Goal: Task Accomplishment & Management: Complete application form

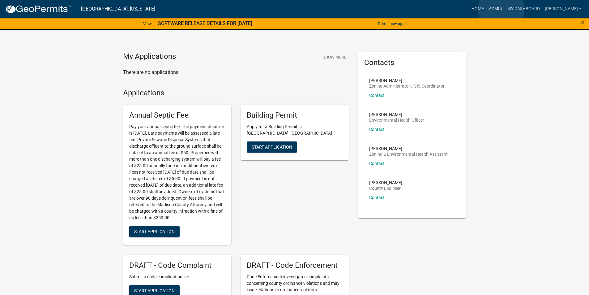
click at [501, 9] on link "Admin" at bounding box center [495, 9] width 19 height 12
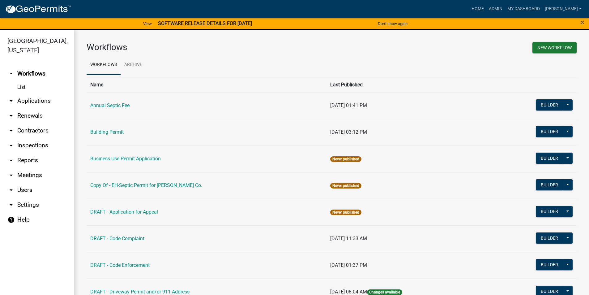
click at [47, 94] on link "arrow_drop_down Applications" at bounding box center [37, 100] width 74 height 15
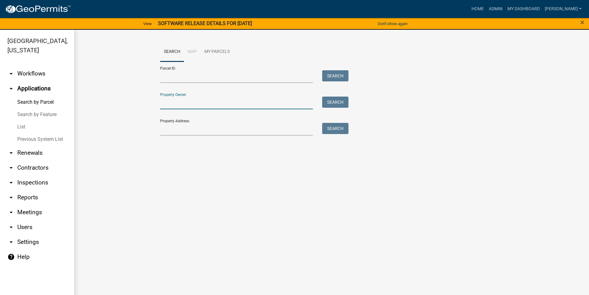
click at [182, 103] on input "Property Owner:" at bounding box center [236, 102] width 153 height 13
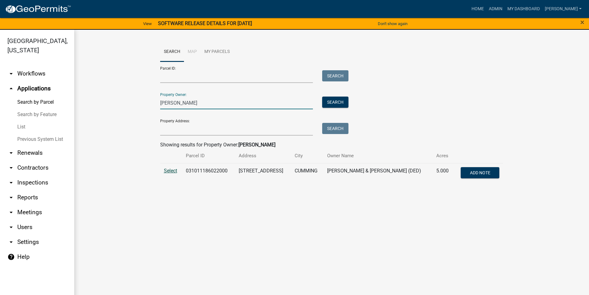
type input "shabino, ryan"
click at [170, 173] on span "Select" at bounding box center [170, 171] width 13 height 6
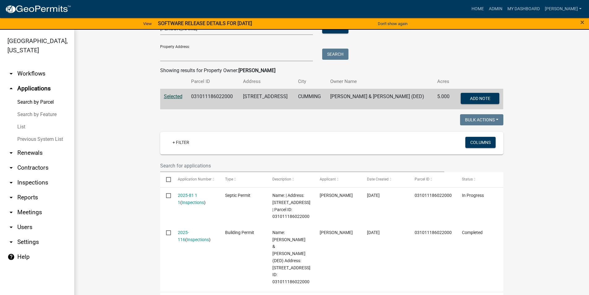
scroll to position [124, 0]
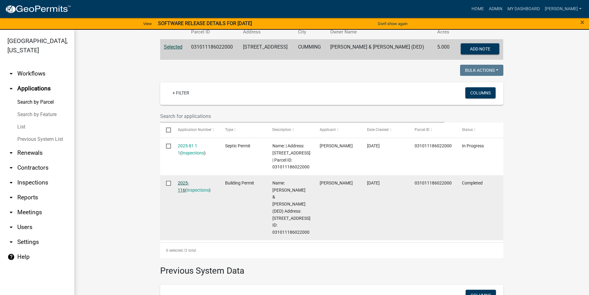
click at [189, 182] on link "2025-116" at bounding box center [183, 186] width 11 height 12
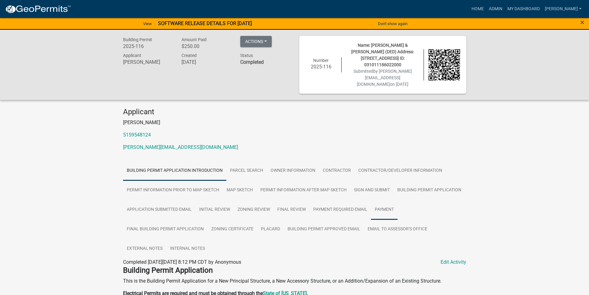
click at [377, 200] on link "Payment" at bounding box center [384, 210] width 27 height 20
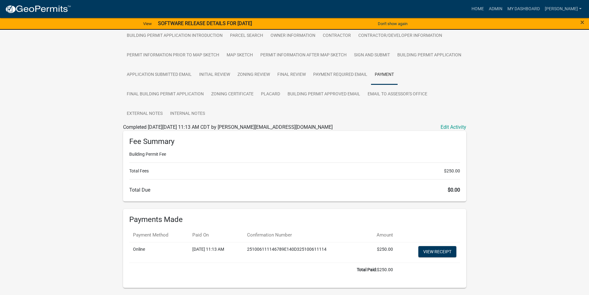
scroll to position [141, 0]
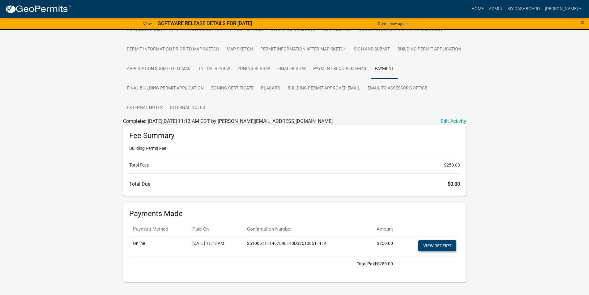
click at [433, 240] on link "View receipt" at bounding box center [437, 245] width 38 height 11
click at [483, 10] on link "Home" at bounding box center [477, 9] width 17 height 12
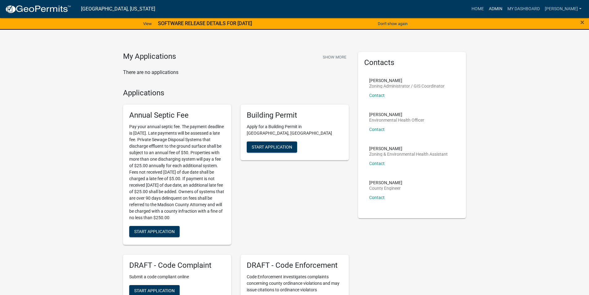
click at [503, 10] on link "Admin" at bounding box center [495, 9] width 19 height 12
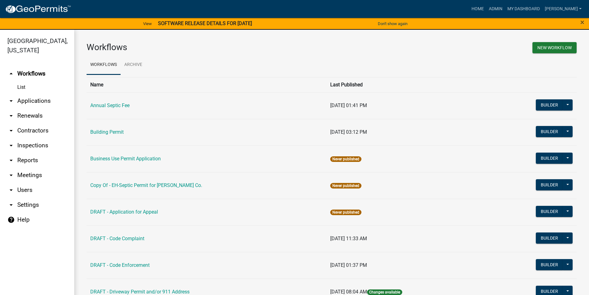
click at [34, 93] on link "arrow_drop_down Applications" at bounding box center [37, 100] width 74 height 15
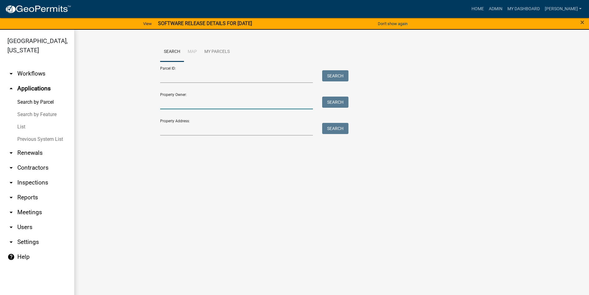
click at [180, 104] on input "Property Owner:" at bounding box center [236, 102] width 153 height 13
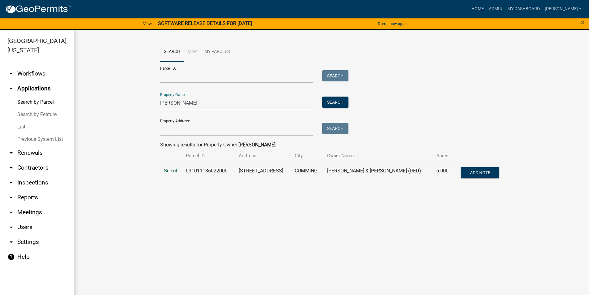
type input "[PERSON_NAME]"
click at [170, 168] on span "Select" at bounding box center [170, 171] width 13 height 6
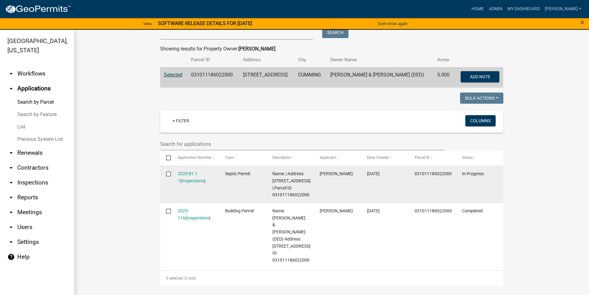
scroll to position [124, 0]
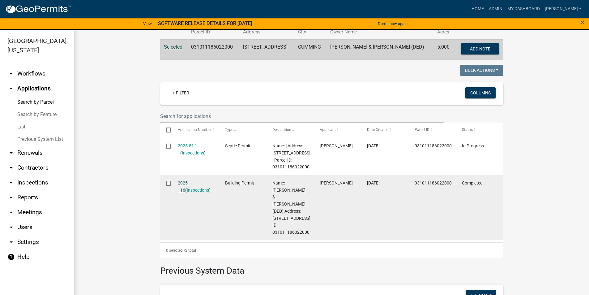
click at [184, 185] on link "2025-116" at bounding box center [183, 186] width 11 height 12
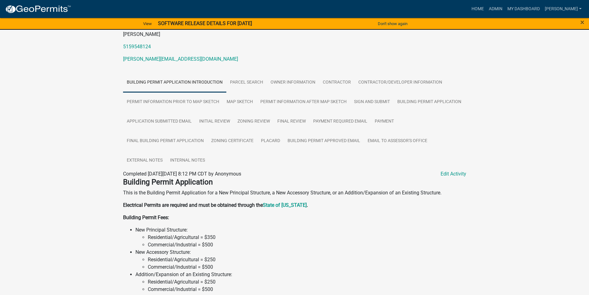
scroll to position [93, 0]
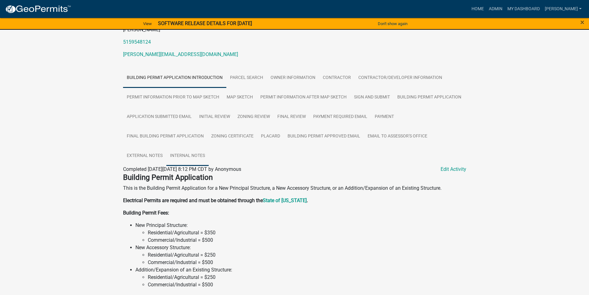
click at [189, 146] on link "Internal Notes" at bounding box center [187, 156] width 42 height 20
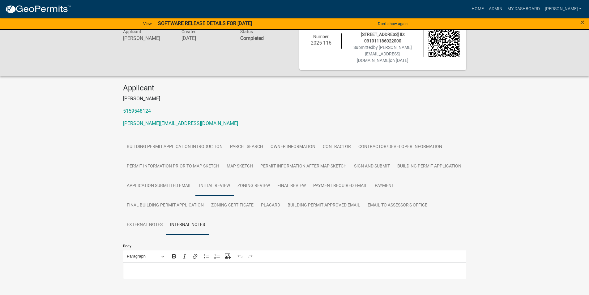
scroll to position [62, 0]
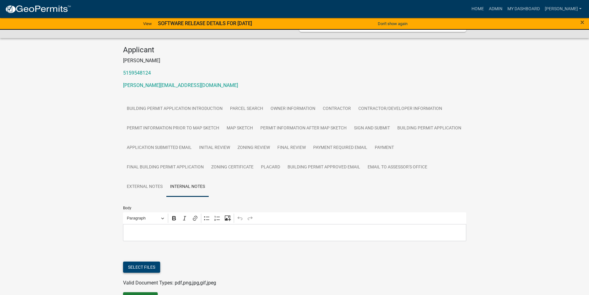
click at [133, 261] on button "Select files" at bounding box center [141, 266] width 37 height 11
click at [155, 284] on link "[PERSON_NAME] Residence.pdf" at bounding box center [157, 287] width 69 height 6
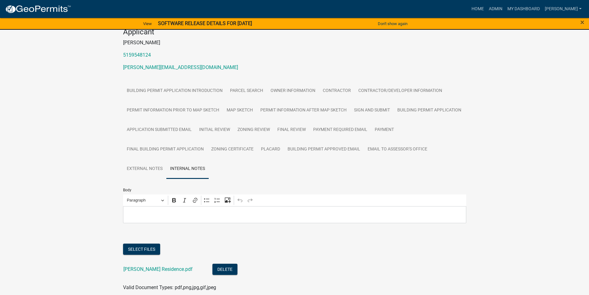
scroll to position [108, 0]
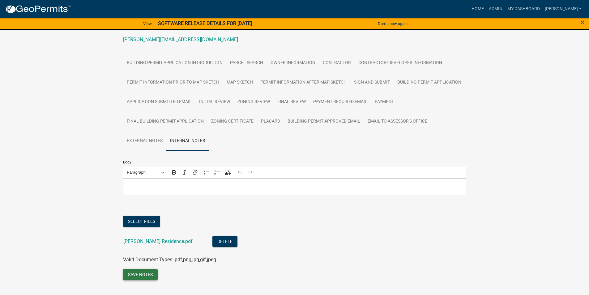
click at [150, 269] on button "Save Notes" at bounding box center [140, 274] width 35 height 11
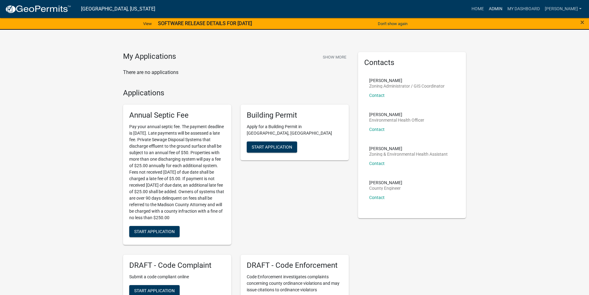
click at [498, 9] on link "Admin" at bounding box center [495, 9] width 19 height 12
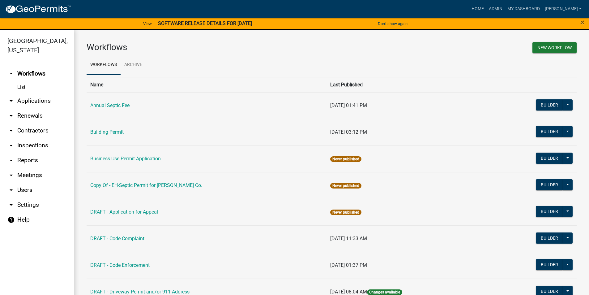
click at [33, 93] on link "arrow_drop_down Applications" at bounding box center [37, 100] width 74 height 15
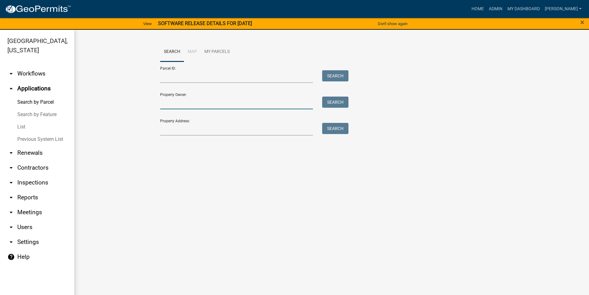
click at [169, 104] on input "Property Owner:" at bounding box center [236, 102] width 153 height 13
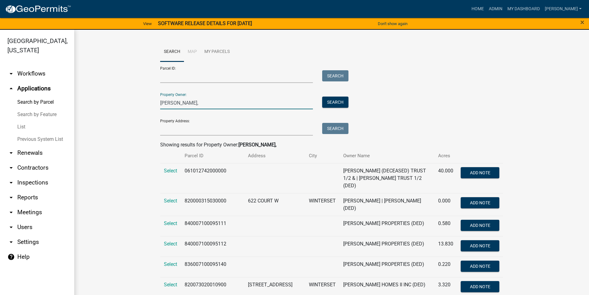
click at [191, 103] on input "corkrean," at bounding box center [236, 102] width 153 height 13
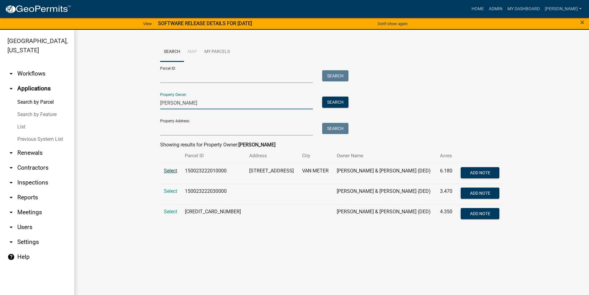
type input "corkrean, paul"
click at [169, 171] on span "Select" at bounding box center [170, 171] width 13 height 6
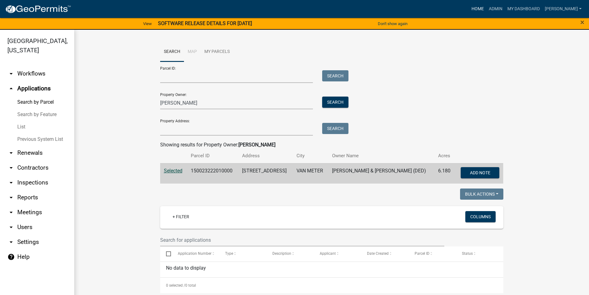
click at [481, 7] on link "Home" at bounding box center [477, 9] width 17 height 12
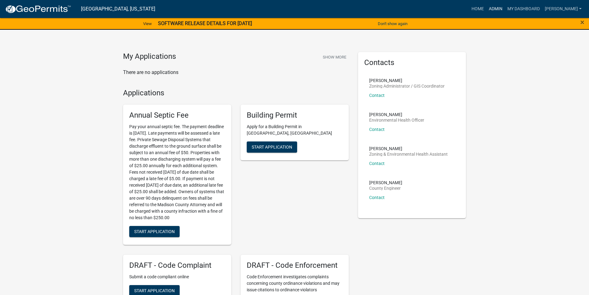
click at [504, 9] on link "Admin" at bounding box center [495, 9] width 19 height 12
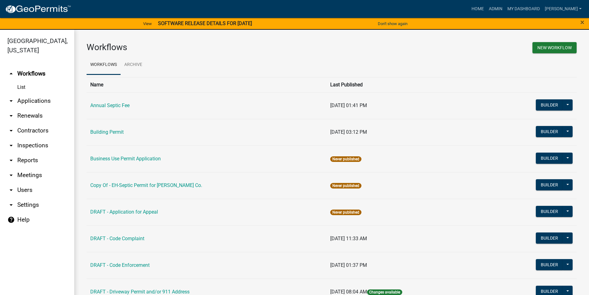
click at [44, 93] on link "arrow_drop_down Applications" at bounding box center [37, 100] width 74 height 15
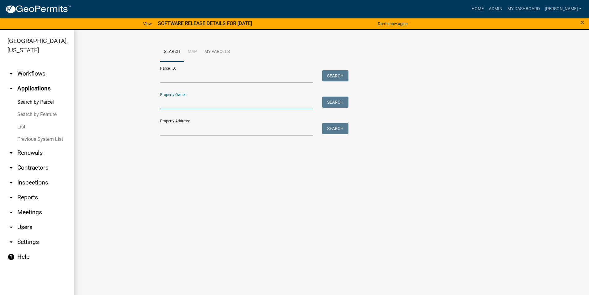
click at [184, 102] on input "Property Owner:" at bounding box center [236, 102] width 153 height 13
click at [484, 10] on link "Home" at bounding box center [477, 9] width 17 height 12
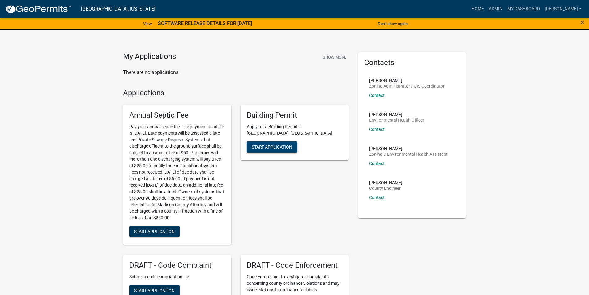
scroll to position [31, 0]
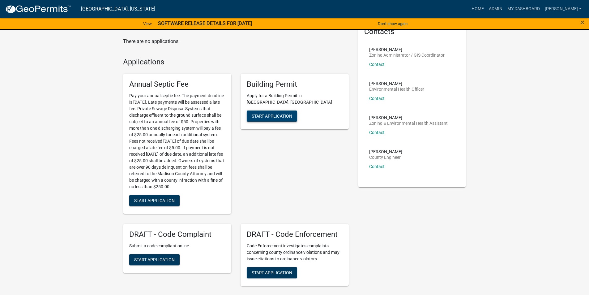
click at [284, 113] on span "Start Application" at bounding box center [272, 115] width 40 height 5
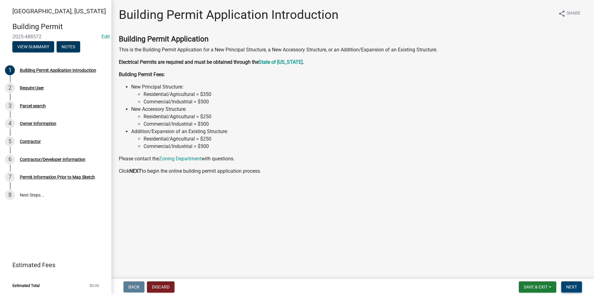
click at [571, 287] on span "Next" at bounding box center [571, 286] width 11 height 5
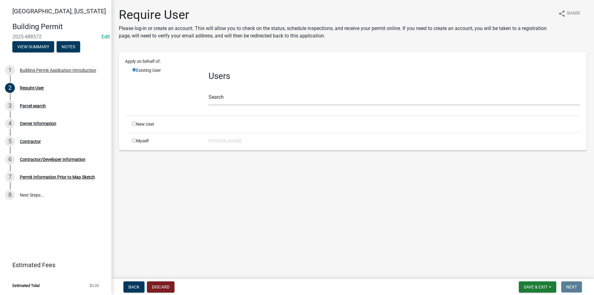
click at [132, 125] on input "radio" at bounding box center [134, 123] width 4 height 4
radio input "true"
radio input "false"
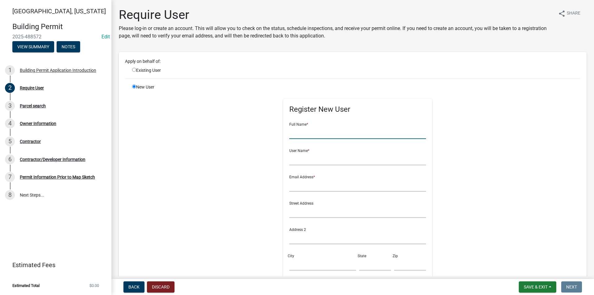
click at [291, 133] on input "text" at bounding box center [357, 132] width 137 height 13
click at [304, 131] on input "text" at bounding box center [357, 132] width 137 height 13
type input "Paul Corkrean"
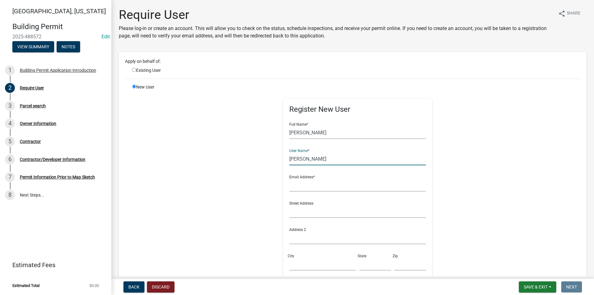
type input "Paul Corkrean"
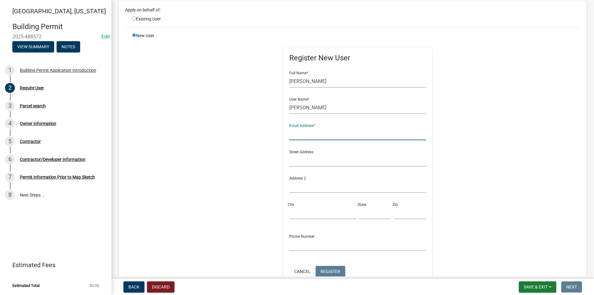
scroll to position [62, 0]
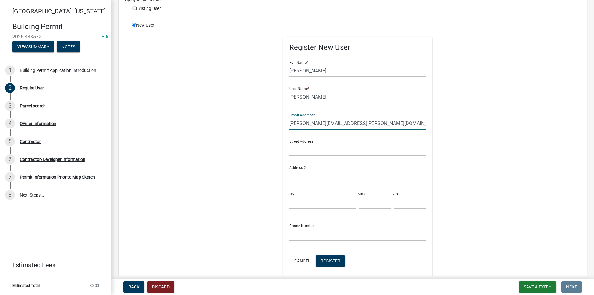
type input "paul.corkrean@gmail.com"
click at [305, 153] on input "text" at bounding box center [357, 149] width 137 height 13
type input "2392 148th St"
type input "Van Meter"
type input "IA"
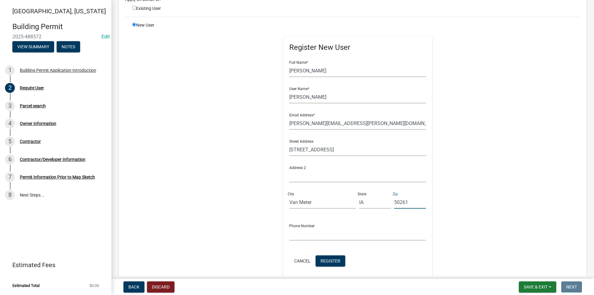
type input "50261"
click at [294, 233] on input "text" at bounding box center [357, 234] width 137 height 13
type input "907-687-1813"
click at [329, 258] on span "Register" at bounding box center [330, 260] width 20 height 5
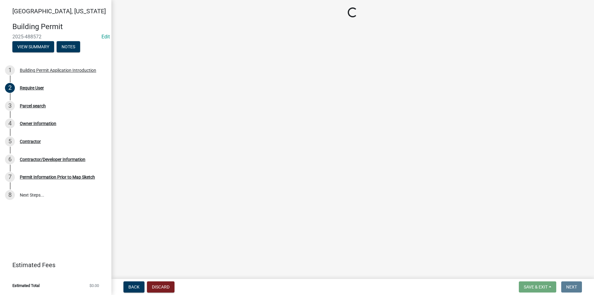
scroll to position [0, 0]
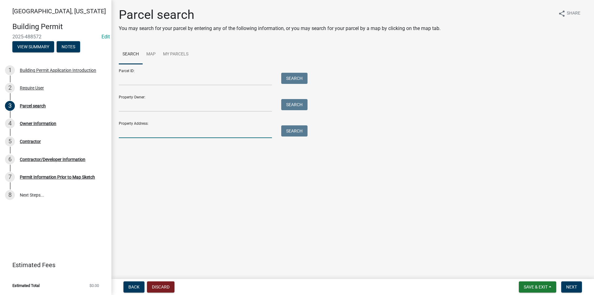
click at [139, 133] on input "Property Address:" at bounding box center [195, 131] width 153 height 13
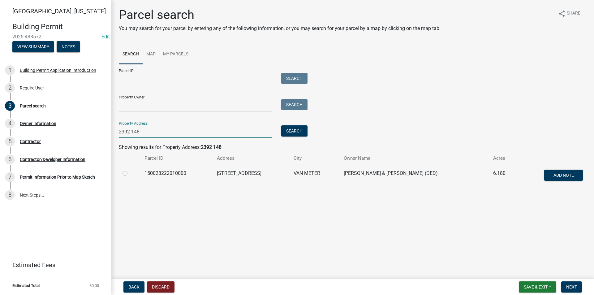
type input "2392 148"
click at [130, 169] on label at bounding box center [130, 169] width 0 height 0
click at [130, 173] on input "radio" at bounding box center [132, 171] width 4 height 4
radio input "true"
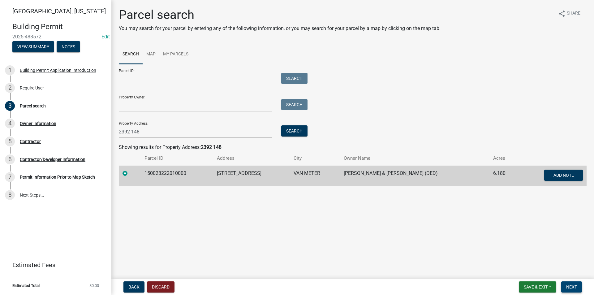
click at [572, 286] on span "Next" at bounding box center [571, 286] width 11 height 5
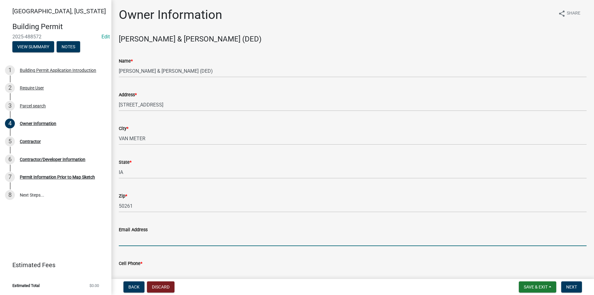
click at [145, 240] on input "Email Address" at bounding box center [352, 239] width 467 height 13
type input "paul.corkrean@gmail.com"
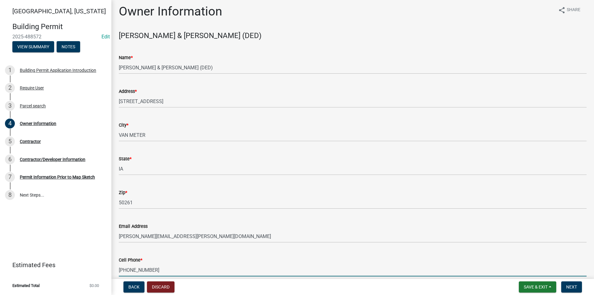
scroll to position [32, 0]
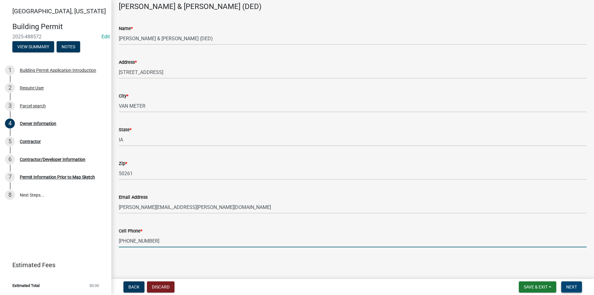
type input "907-687-1813"
click at [573, 284] on span "Next" at bounding box center [571, 286] width 11 height 5
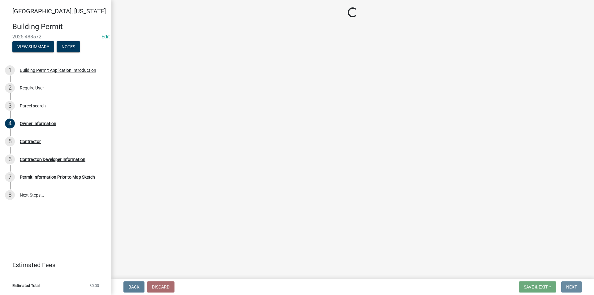
scroll to position [0, 0]
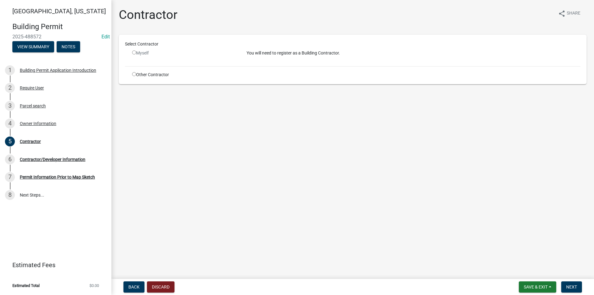
click at [134, 73] on input "radio" at bounding box center [134, 74] width 4 height 4
radio input "true"
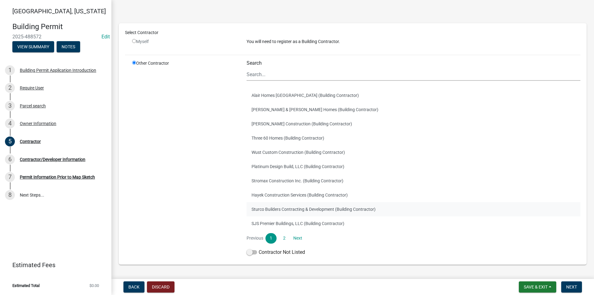
scroll to position [31, 0]
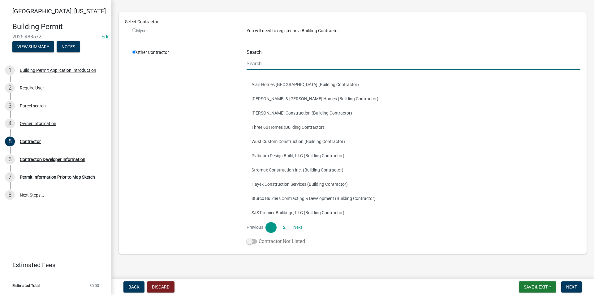
click at [252, 241] on span at bounding box center [251, 241] width 11 height 4
click at [258, 237] on input "Contractor Not Listed" at bounding box center [258, 237] width 0 height 0
click at [573, 286] on span "Next" at bounding box center [571, 286] width 11 height 5
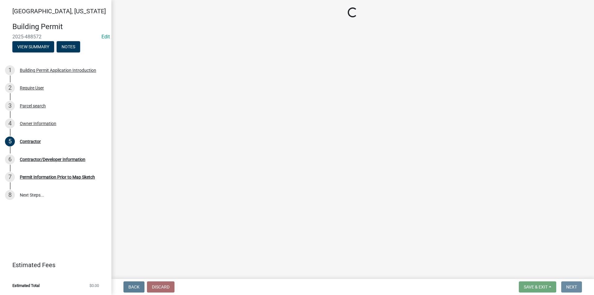
scroll to position [0, 0]
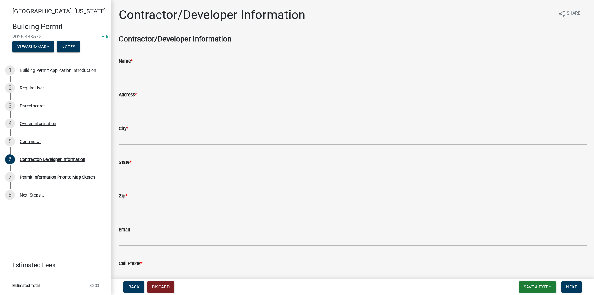
click at [135, 71] on input "Name *" at bounding box center [352, 71] width 467 height 13
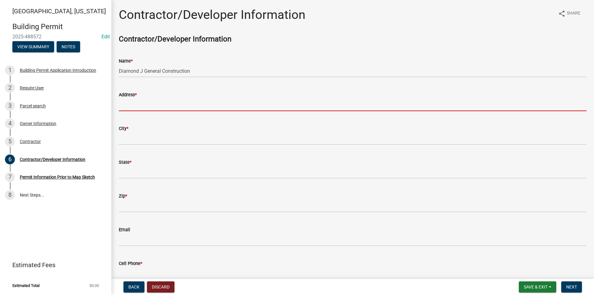
click at [129, 108] on input "Address *" at bounding box center [352, 104] width 467 height 13
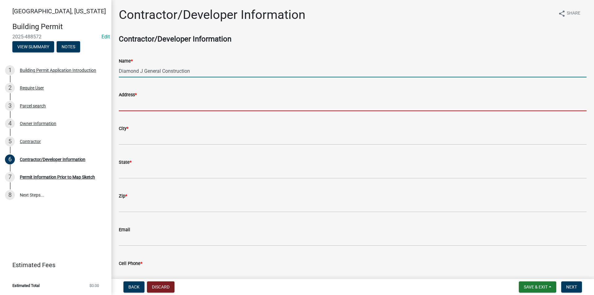
click at [202, 71] on input "Diamond J General Construction" at bounding box center [352, 71] width 467 height 13
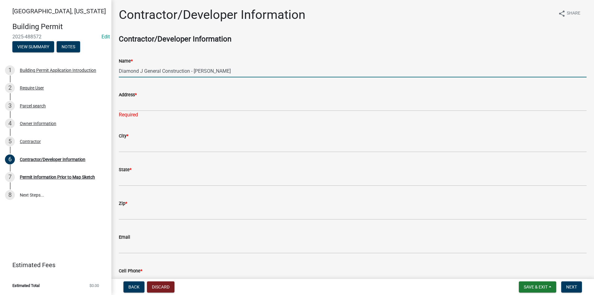
type input "Diamond J General Construction - Joseph Mullett"
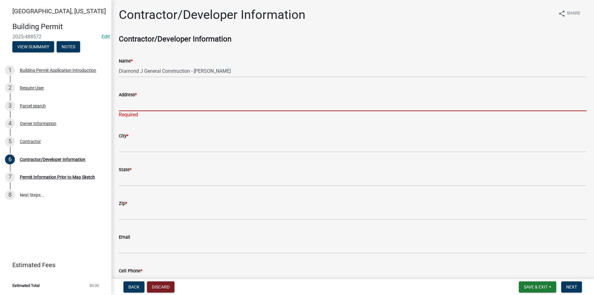
click at [123, 105] on input "Address *" at bounding box center [352, 104] width 467 height 13
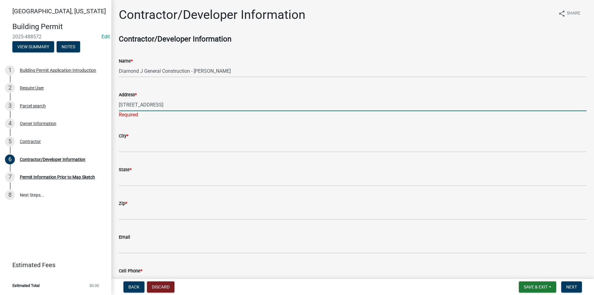
type input "3192 Millstream Ave"
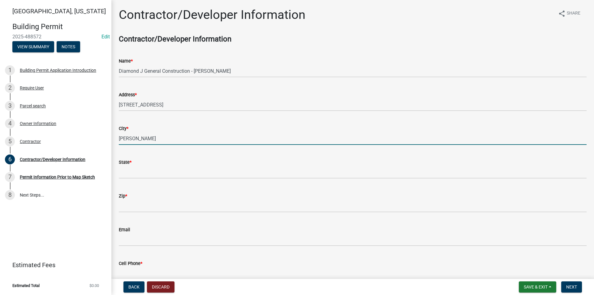
type input "Lorimor"
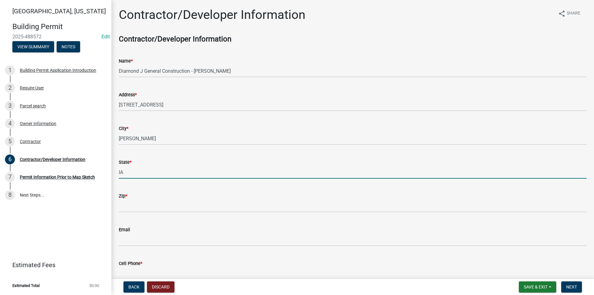
type input "IA"
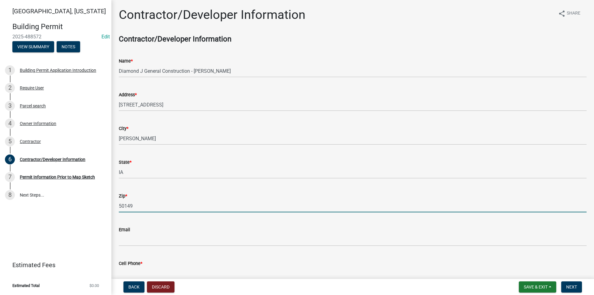
type input "50149"
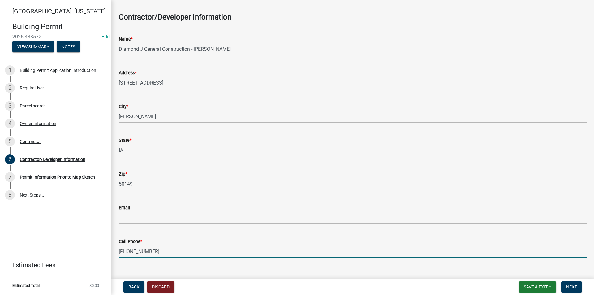
scroll to position [32, 0]
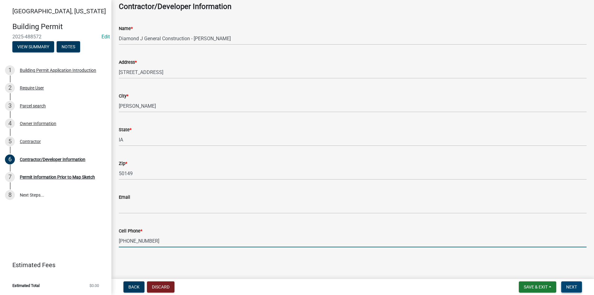
type input "515-474-4167"
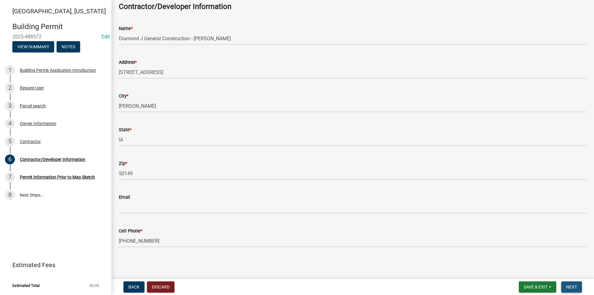
click at [573, 284] on span "Next" at bounding box center [571, 286] width 11 height 5
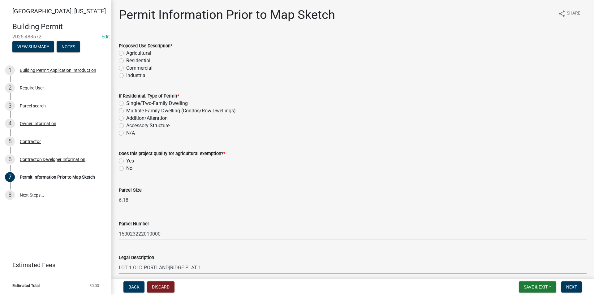
click at [126, 59] on label "Residential" at bounding box center [138, 60] width 24 height 7
click at [126, 59] on input "Residential" at bounding box center [128, 59] width 4 height 4
radio input "true"
click at [126, 124] on label "Accessory Structure" at bounding box center [147, 125] width 43 height 7
click at [126, 124] on input "Accessory Structure" at bounding box center [128, 124] width 4 height 4
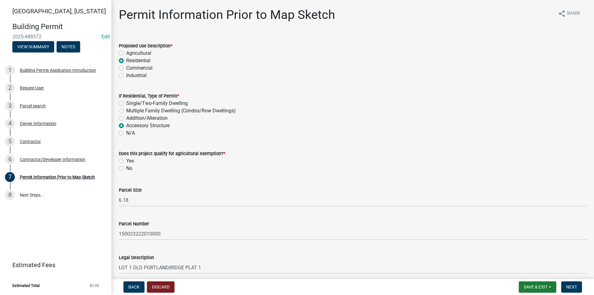
radio input "true"
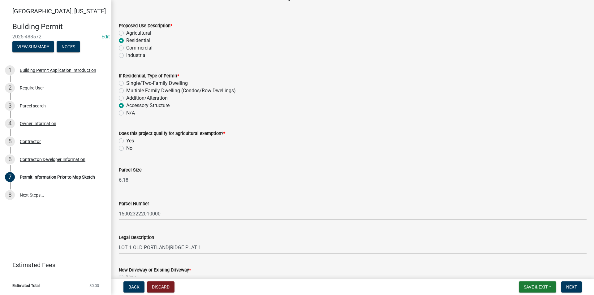
scroll to position [31, 0]
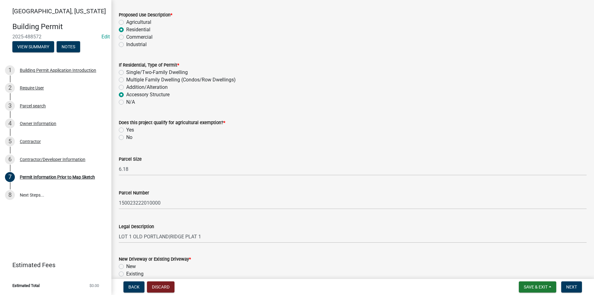
click at [126, 137] on label "No" at bounding box center [129, 137] width 6 height 7
click at [126, 137] on input "No" at bounding box center [128, 136] width 4 height 4
radio input "true"
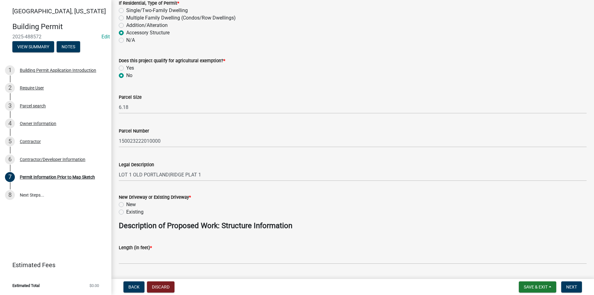
scroll to position [124, 0]
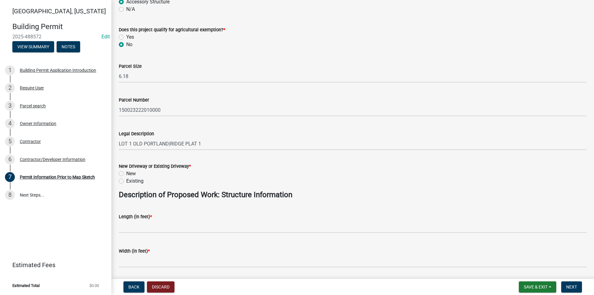
click at [126, 180] on label "Existing" at bounding box center [134, 180] width 17 height 7
click at [126, 180] on input "Existing" at bounding box center [128, 179] width 4 height 4
radio input "true"
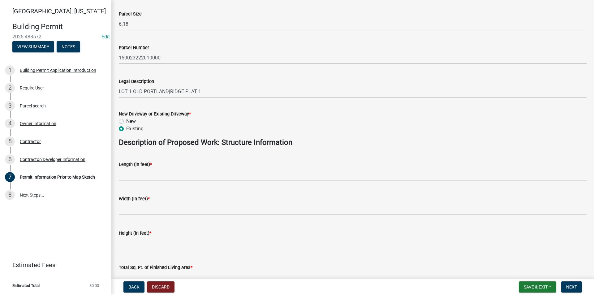
scroll to position [185, 0]
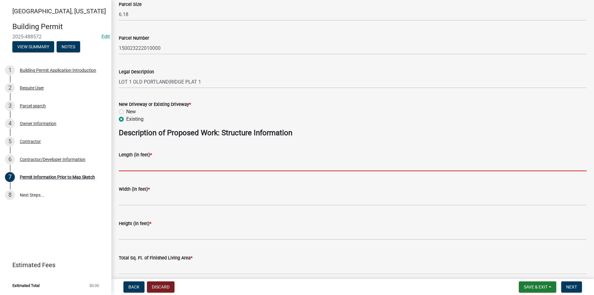
click at [137, 166] on input "text" at bounding box center [352, 164] width 467 height 13
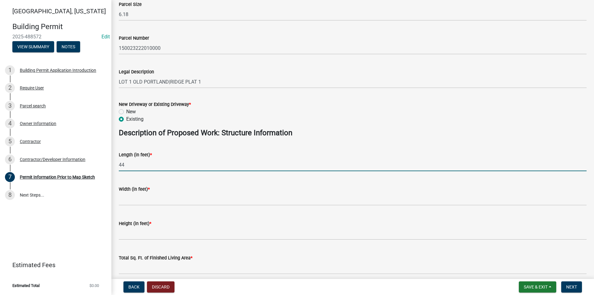
type input "44"
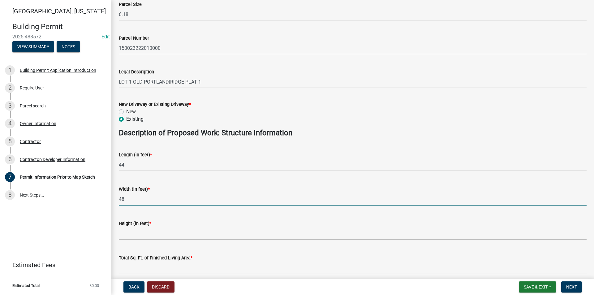
type input "48"
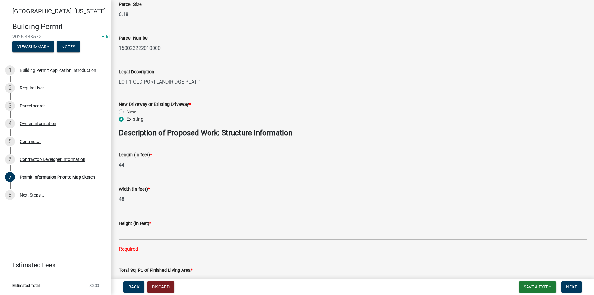
drag, startPoint x: 132, startPoint y: 166, endPoint x: 113, endPoint y: 164, distance: 18.6
click at [113, 164] on div "Permit Information Prior to Map Sketch share Share Proposed Use Description * A…" at bounding box center [352, 149] width 482 height 655
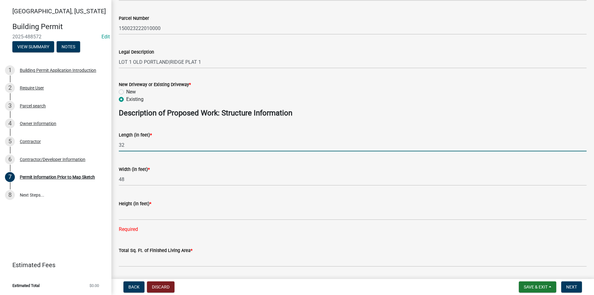
scroll to position [216, 0]
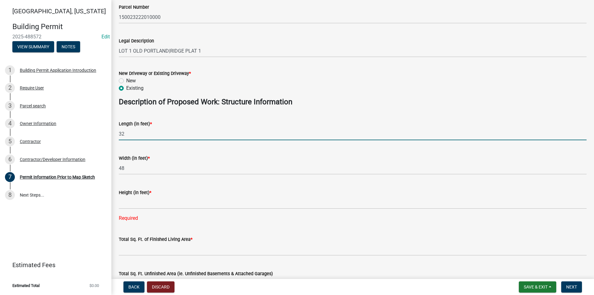
type input "32"
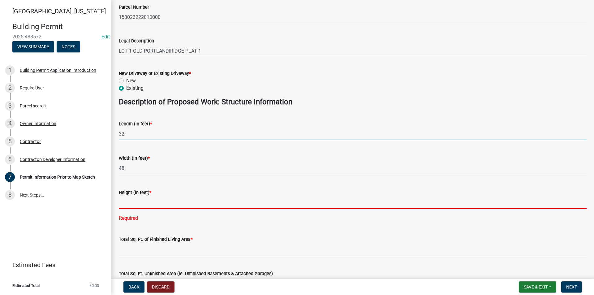
click at [132, 206] on input "text" at bounding box center [352, 202] width 467 height 13
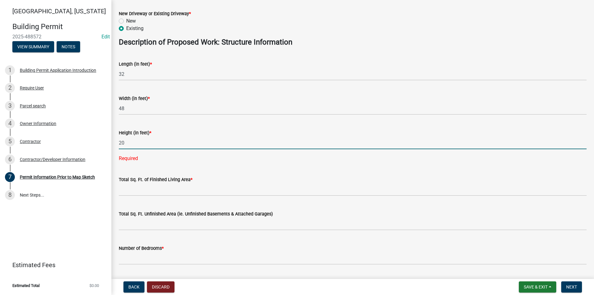
scroll to position [278, 0]
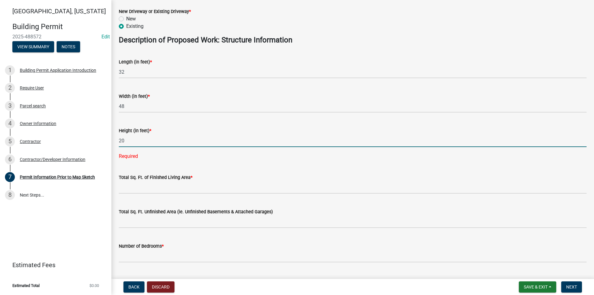
type input "20"
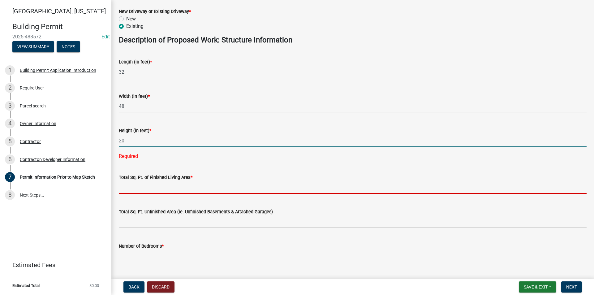
click at [137, 191] on wm-data-entity-input-list "Proposed Use Description * Agricultural Residential Commercial Industrial If Re…" at bounding box center [352, 67] width 467 height 623
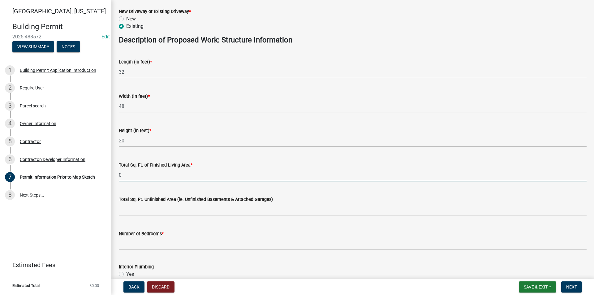
type input "0"
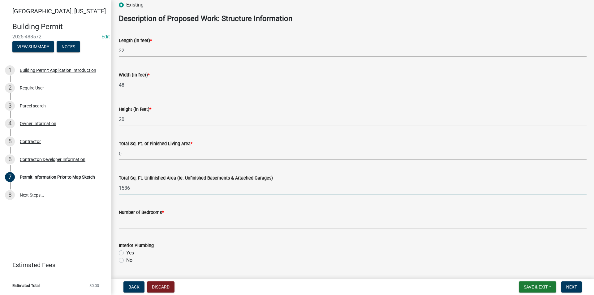
scroll to position [309, 0]
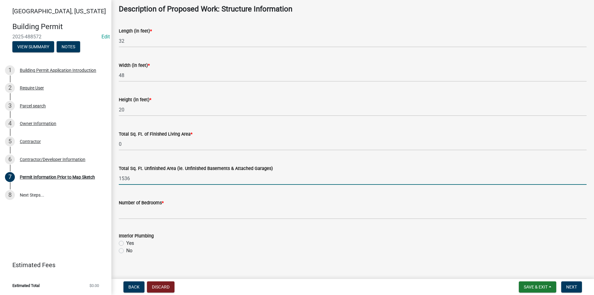
type input "1536"
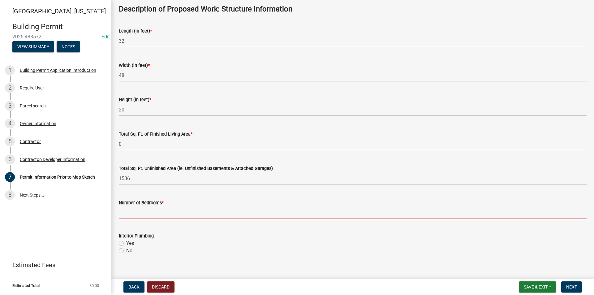
click at [136, 212] on input "text" at bounding box center [352, 212] width 467 height 13
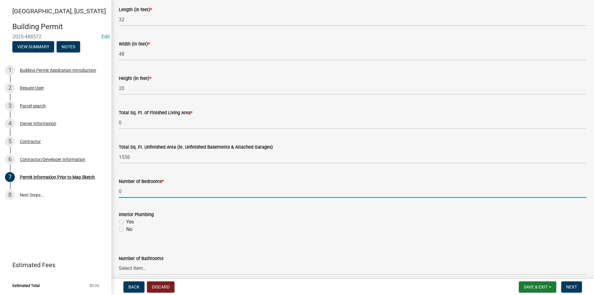
scroll to position [340, 0]
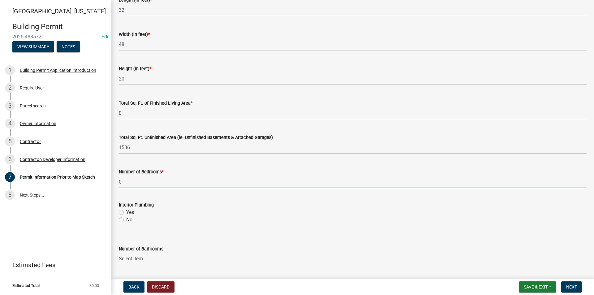
type input "0"
click at [126, 217] on label "No" at bounding box center [129, 219] width 6 height 7
click at [126, 217] on input "No" at bounding box center [128, 218] width 4 height 4
radio input "true"
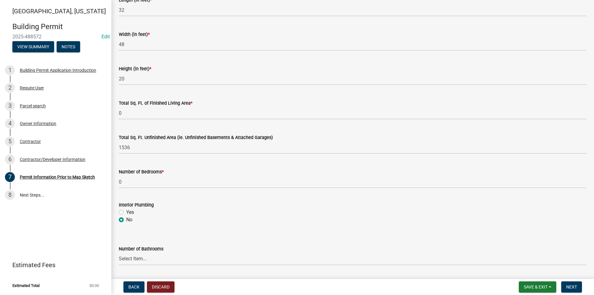
scroll to position [393, 0]
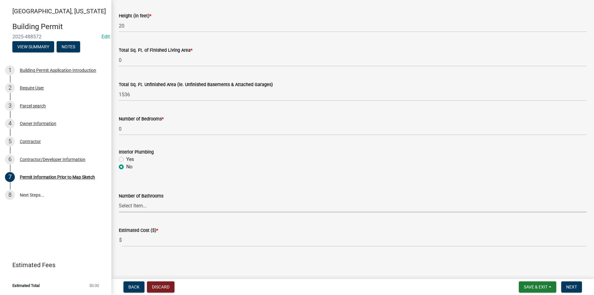
click at [138, 204] on select "Select Item... 0 1 2 3 4 5 6" at bounding box center [352, 205] width 467 height 13
click at [119, 199] on select "Select Item... 0 1 2 3 4 5 6" at bounding box center [352, 205] width 467 height 13
select select "6b2626da-78ea-4ec6-8513-ccc18f4ad425"
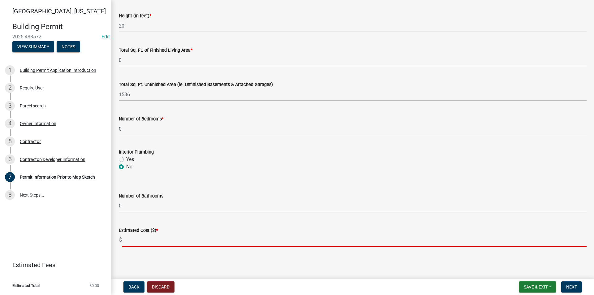
click at [137, 241] on input "text" at bounding box center [354, 240] width 464 height 13
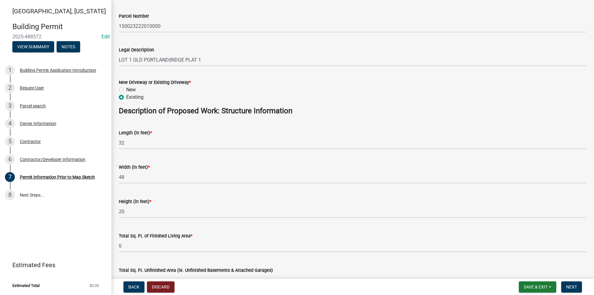
scroll to position [238, 0]
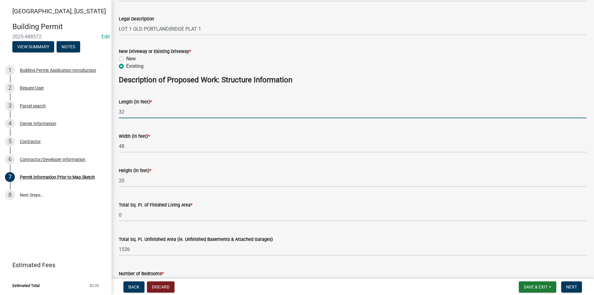
drag, startPoint x: 136, startPoint y: 117, endPoint x: 115, endPoint y: 115, distance: 20.9
click at [116, 115] on div "Length (in feet) * 32" at bounding box center [352, 103] width 477 height 29
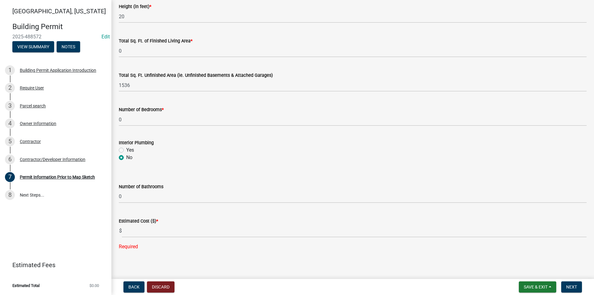
scroll to position [405, 0]
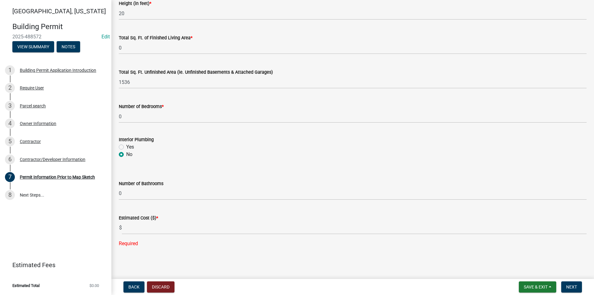
type input "44"
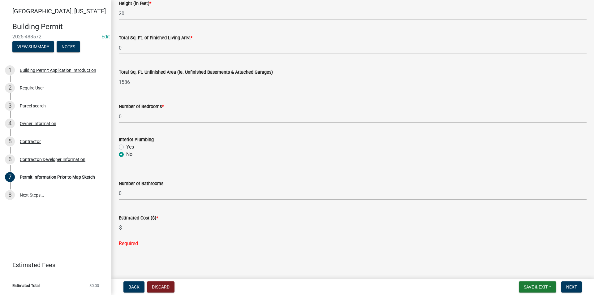
click at [138, 231] on input "text" at bounding box center [354, 227] width 464 height 13
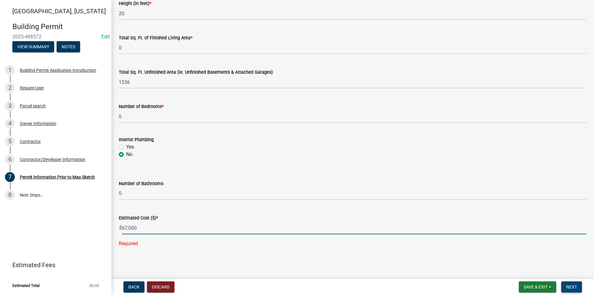
type input "67000"
click at [576, 287] on span "Next" at bounding box center [571, 286] width 11 height 5
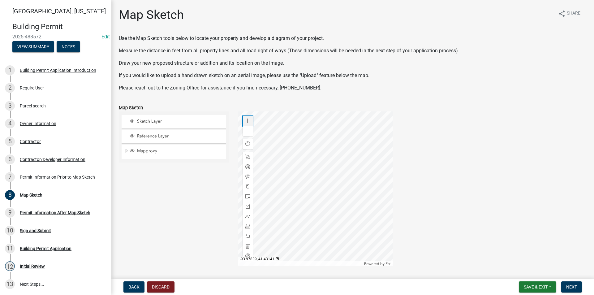
click at [248, 121] on span at bounding box center [247, 120] width 5 height 5
click at [332, 133] on div at bounding box center [315, 188] width 155 height 155
click at [247, 225] on span at bounding box center [247, 226] width 5 height 5
click at [294, 189] on div at bounding box center [315, 188] width 155 height 155
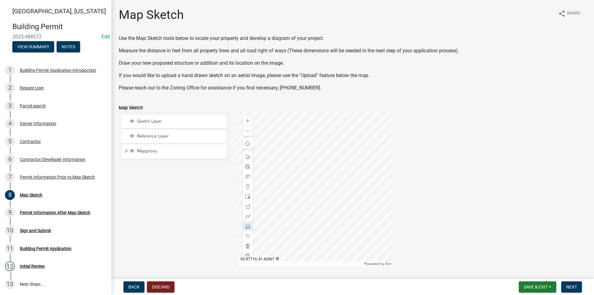
click at [272, 241] on div at bounding box center [315, 188] width 155 height 155
click at [343, 241] on div at bounding box center [315, 188] width 155 height 155
click at [246, 196] on span at bounding box center [247, 196] width 5 height 5
click at [343, 241] on div at bounding box center [315, 188] width 155 height 155
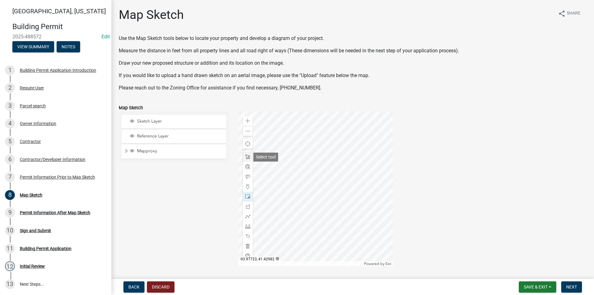
click at [246, 157] on span at bounding box center [247, 156] width 5 height 5
click at [325, 214] on div at bounding box center [315, 188] width 155 height 155
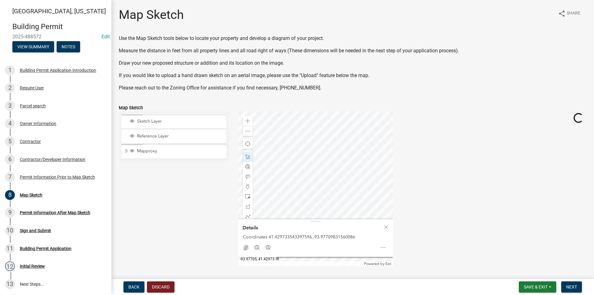
click at [332, 190] on div at bounding box center [315, 188] width 155 height 155
click at [279, 202] on div at bounding box center [315, 188] width 155 height 155
click at [249, 132] on div "Zoom out" at bounding box center [248, 131] width 10 height 10
click at [347, 167] on div at bounding box center [315, 188] width 155 height 155
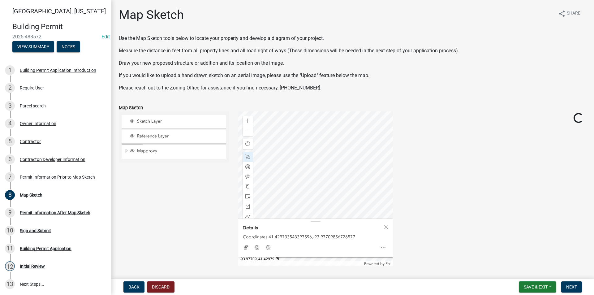
click at [320, 181] on div at bounding box center [315, 188] width 155 height 155
click at [302, 174] on div at bounding box center [315, 188] width 155 height 155
click at [288, 165] on div at bounding box center [315, 188] width 155 height 155
click at [247, 122] on span at bounding box center [247, 120] width 5 height 5
click at [340, 172] on div at bounding box center [315, 188] width 155 height 155
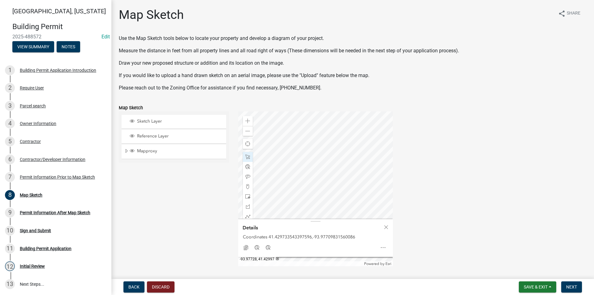
click at [312, 145] on div at bounding box center [315, 188] width 155 height 155
click at [331, 179] on div at bounding box center [315, 188] width 155 height 155
click at [310, 202] on div at bounding box center [315, 188] width 155 height 155
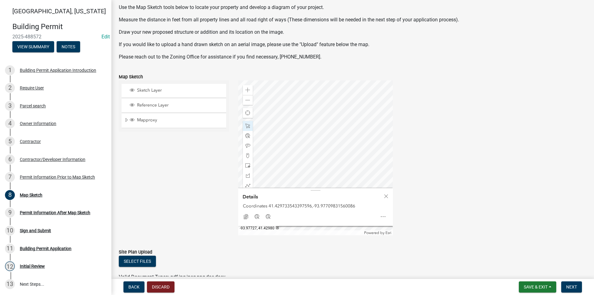
click at [306, 137] on div at bounding box center [315, 157] width 155 height 155
click at [318, 166] on div at bounding box center [315, 157] width 155 height 155
click at [350, 152] on div at bounding box center [315, 157] width 155 height 155
click at [386, 197] on span "Close" at bounding box center [385, 196] width 5 height 5
click at [300, 197] on div at bounding box center [315, 157] width 155 height 155
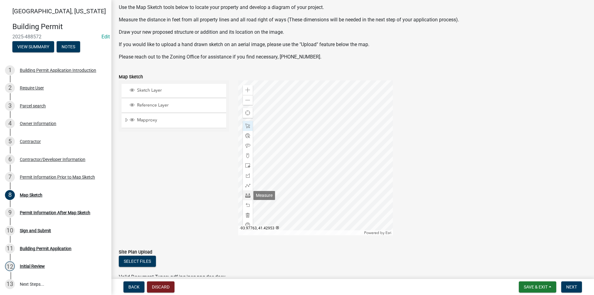
click at [247, 194] on span at bounding box center [247, 195] width 5 height 5
click at [305, 144] on div at bounding box center [315, 157] width 155 height 155
click at [278, 143] on div at bounding box center [315, 157] width 155 height 155
click at [246, 102] on span at bounding box center [247, 100] width 5 height 5
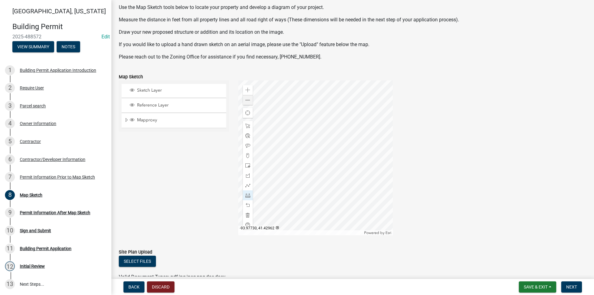
click at [317, 165] on div at bounding box center [315, 157] width 155 height 155
click at [317, 212] on div at bounding box center [315, 157] width 155 height 155
click at [324, 184] on div at bounding box center [315, 157] width 155 height 155
click at [248, 125] on span at bounding box center [247, 125] width 5 height 5
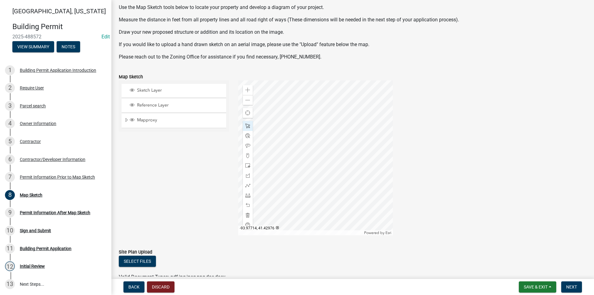
click at [306, 159] on div at bounding box center [315, 157] width 155 height 155
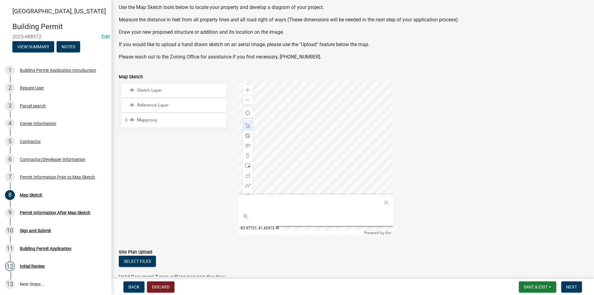
click at [312, 158] on div at bounding box center [315, 157] width 155 height 155
click at [324, 164] on div at bounding box center [315, 157] width 155 height 155
click at [303, 162] on div at bounding box center [315, 157] width 155 height 155
click at [386, 203] on span "Close" at bounding box center [385, 202] width 5 height 5
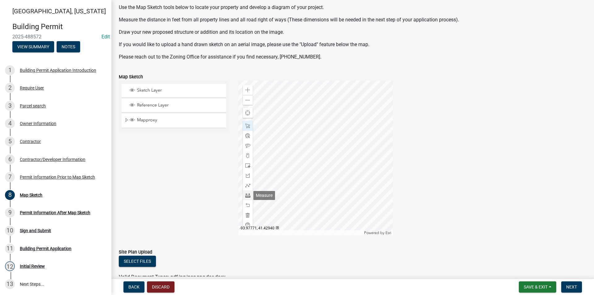
click at [248, 196] on span at bounding box center [247, 195] width 5 height 5
click at [301, 143] on div at bounding box center [315, 157] width 155 height 155
click at [303, 182] on div at bounding box center [315, 157] width 155 height 155
click at [304, 152] on div at bounding box center [315, 157] width 155 height 155
click at [296, 132] on div at bounding box center [315, 157] width 155 height 155
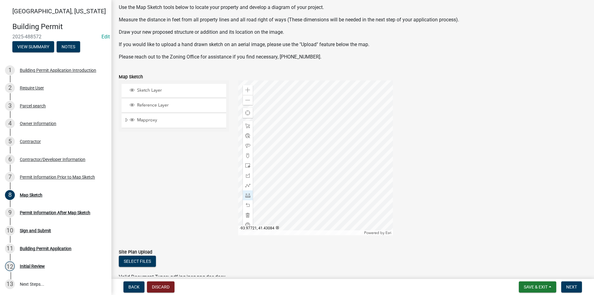
click at [296, 132] on div at bounding box center [315, 157] width 155 height 155
click at [338, 123] on div at bounding box center [315, 157] width 155 height 155
click at [342, 164] on div at bounding box center [315, 157] width 155 height 155
click at [298, 179] on div at bounding box center [315, 157] width 155 height 155
click at [297, 172] on div at bounding box center [315, 157] width 155 height 155
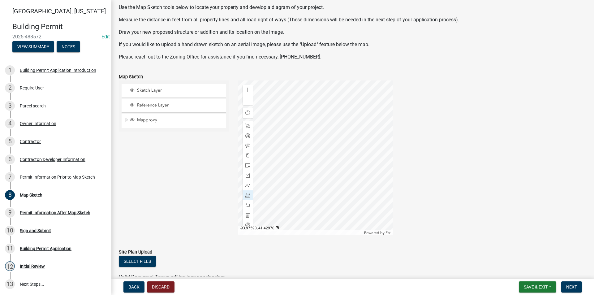
click at [353, 173] on div at bounding box center [315, 157] width 155 height 155
click at [250, 100] on div "Zoom out" at bounding box center [248, 100] width 10 height 10
click at [247, 92] on div "Zoom in" at bounding box center [248, 90] width 10 height 10
click at [246, 123] on div at bounding box center [248, 126] width 10 height 10
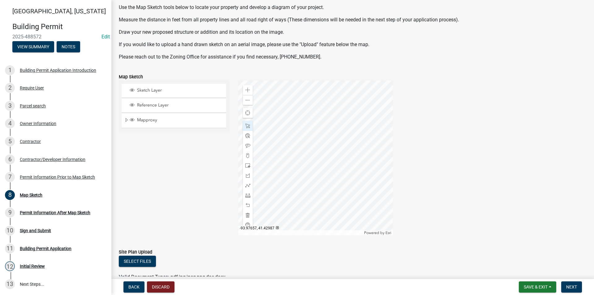
click at [351, 150] on div at bounding box center [315, 157] width 155 height 155
click at [575, 286] on span "Next" at bounding box center [571, 286] width 11 height 5
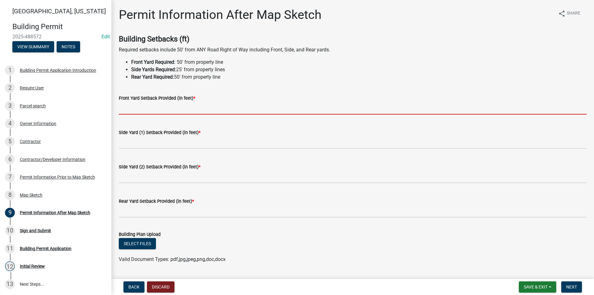
click at [147, 108] on input "text" at bounding box center [352, 108] width 467 height 13
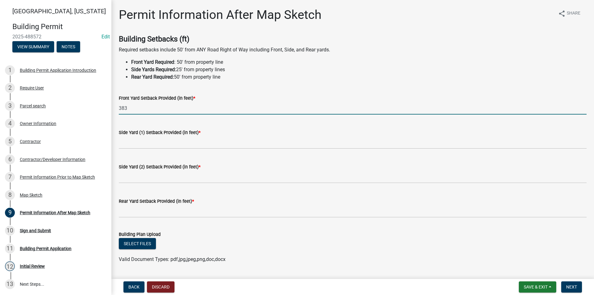
type input "383"
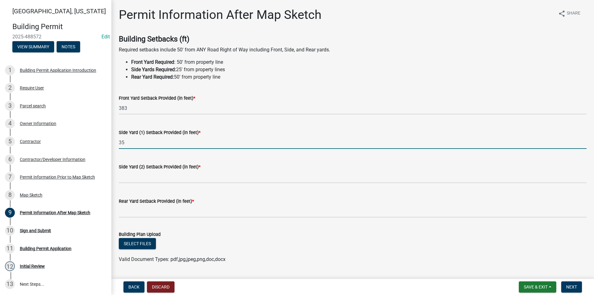
type input "35"
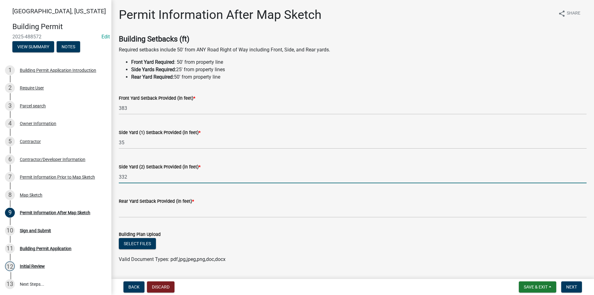
type input "332"
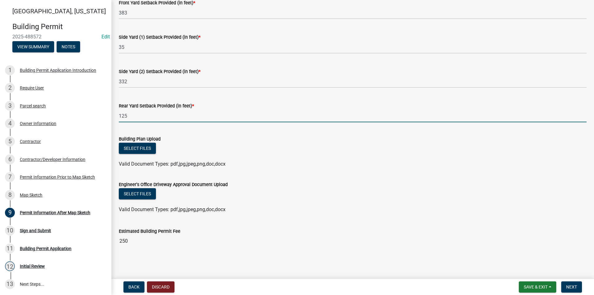
scroll to position [96, 0]
type input "125"
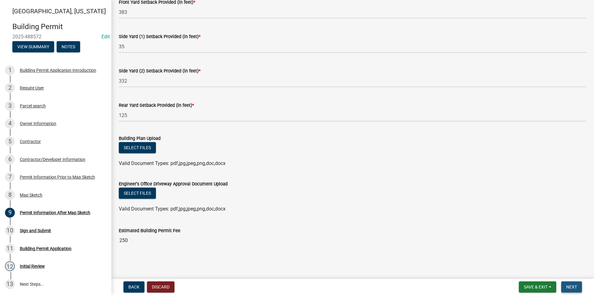
click at [574, 286] on span "Next" at bounding box center [571, 286] width 11 height 5
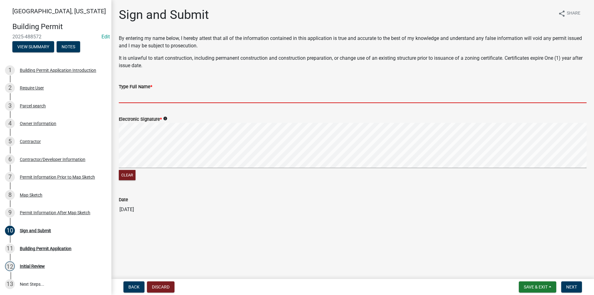
click at [141, 96] on input "Type Full Name *" at bounding box center [352, 96] width 467 height 13
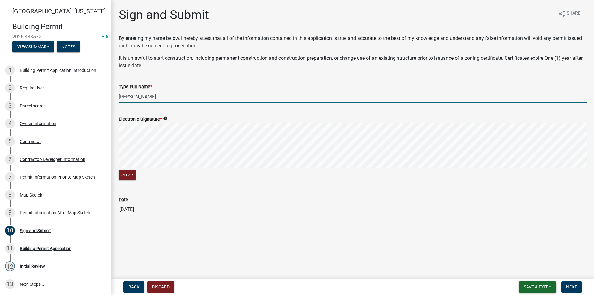
type input "Paul Corkrean"
click at [526, 286] on span "Save & Exit" at bounding box center [535, 286] width 24 height 5
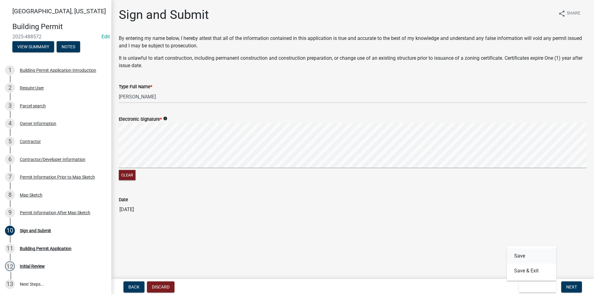
click at [524, 253] on button "Save" at bounding box center [530, 255] width 49 height 15
click at [28, 197] on div "Map Sketch" at bounding box center [31, 195] width 23 height 4
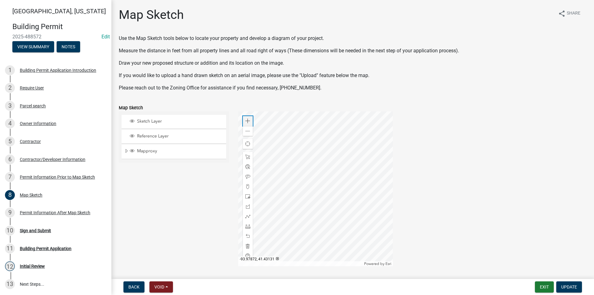
click at [245, 119] on span at bounding box center [247, 120] width 5 height 5
click at [337, 162] on div at bounding box center [315, 188] width 155 height 155
click at [336, 192] on div at bounding box center [315, 188] width 155 height 155
click at [247, 226] on span at bounding box center [247, 226] width 5 height 5
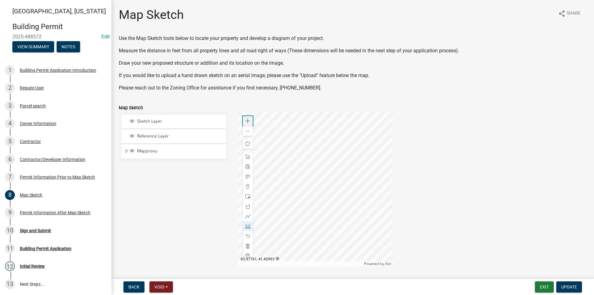
click at [249, 123] on div "Zoom in" at bounding box center [248, 121] width 10 height 10
click at [342, 218] on div at bounding box center [315, 188] width 155 height 155
click at [282, 170] on div at bounding box center [315, 188] width 155 height 155
click at [248, 237] on span at bounding box center [247, 235] width 5 height 5
click at [305, 212] on div at bounding box center [315, 188] width 155 height 155
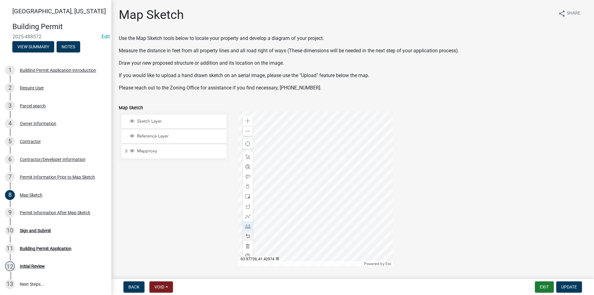
click at [278, 163] on div at bounding box center [315, 188] width 155 height 155
click at [283, 161] on div at bounding box center [315, 188] width 155 height 155
click at [265, 161] on div at bounding box center [315, 188] width 155 height 155
click at [571, 287] on span "Update" at bounding box center [569, 286] width 16 height 5
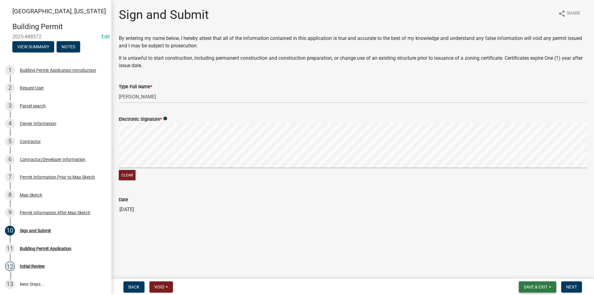
click at [534, 287] on span "Save & Exit" at bounding box center [535, 286] width 24 height 5
click at [524, 260] on button "Save" at bounding box center [530, 255] width 49 height 15
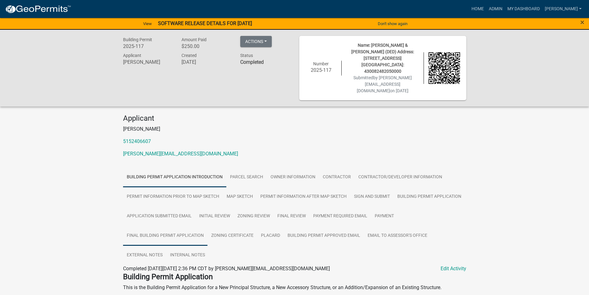
click at [191, 226] on link "Final Building Permit Application" at bounding box center [165, 236] width 84 height 20
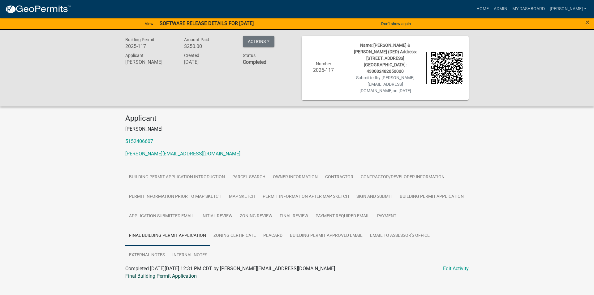
click at [178, 273] on link "Final Building Permit Application" at bounding box center [160, 276] width 71 height 6
click at [240, 226] on link "Zoning Certificate" at bounding box center [235, 236] width 50 height 20
click at [157, 273] on link "Zoning Certificate" at bounding box center [144, 276] width 39 height 6
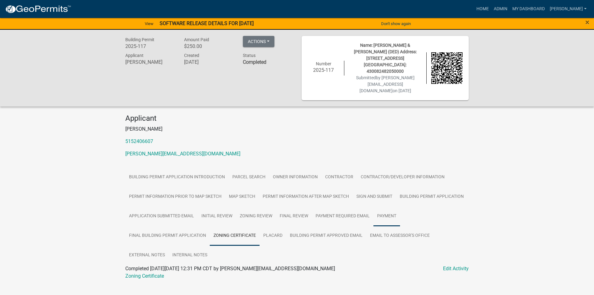
click at [379, 206] on link "Payment" at bounding box center [386, 216] width 27 height 20
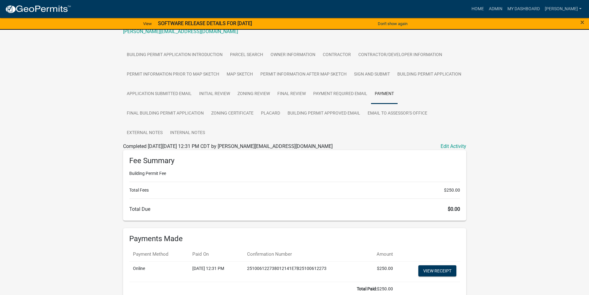
scroll to position [124, 0]
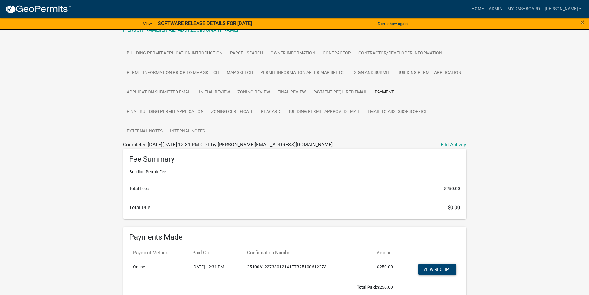
click at [442, 263] on link "View receipt" at bounding box center [437, 268] width 38 height 11
